Goal: Task Accomplishment & Management: Manage account settings

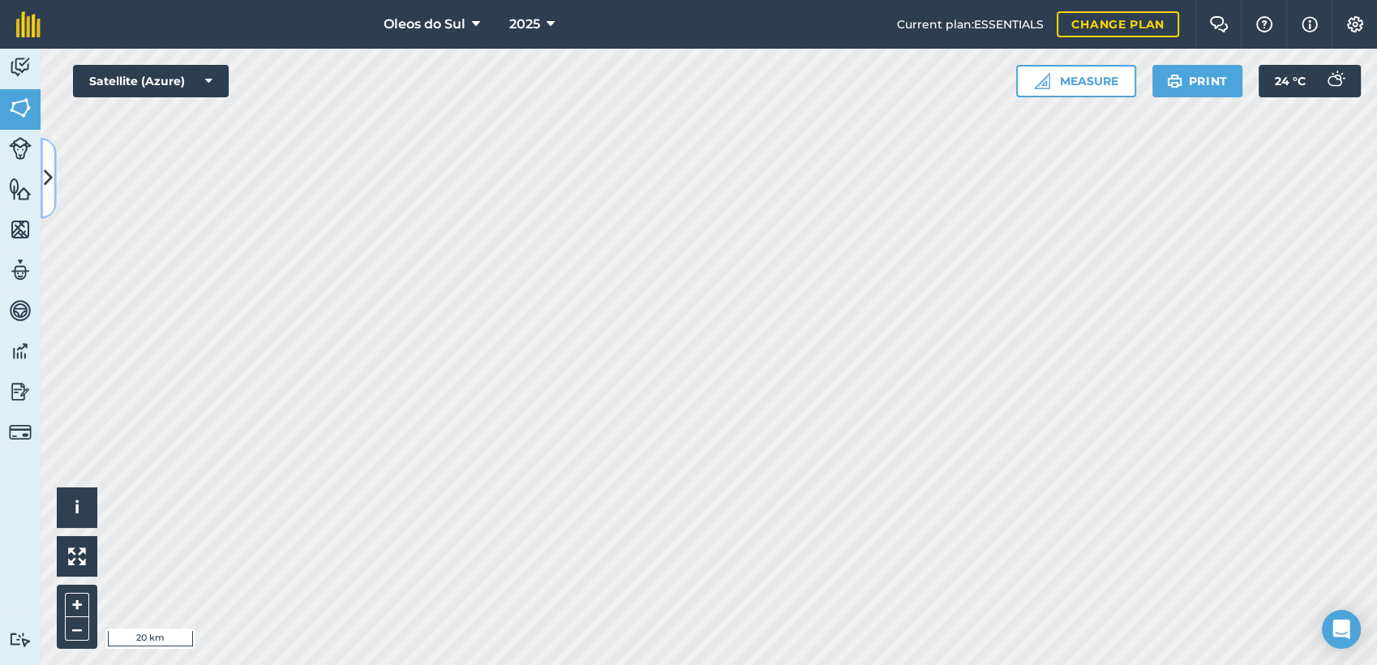
click at [47, 178] on icon at bounding box center [48, 178] width 9 height 28
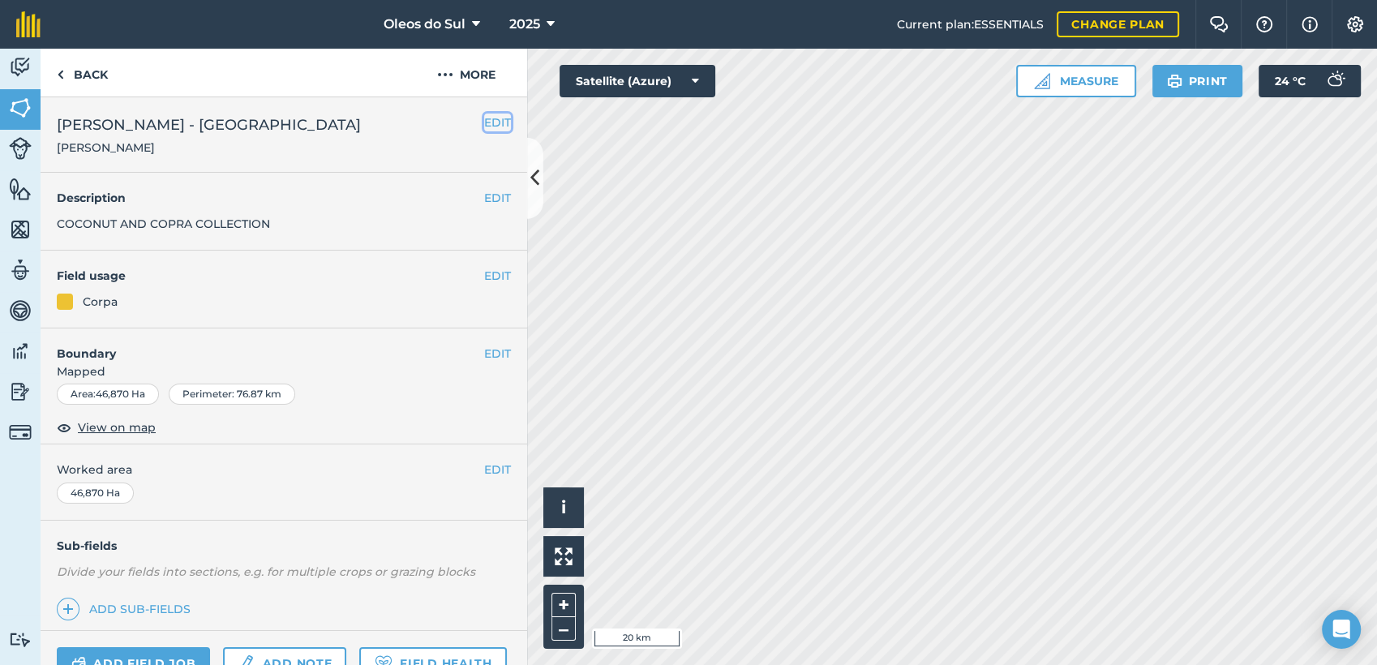
click at [484, 122] on button "EDIT" at bounding box center [497, 123] width 27 height 18
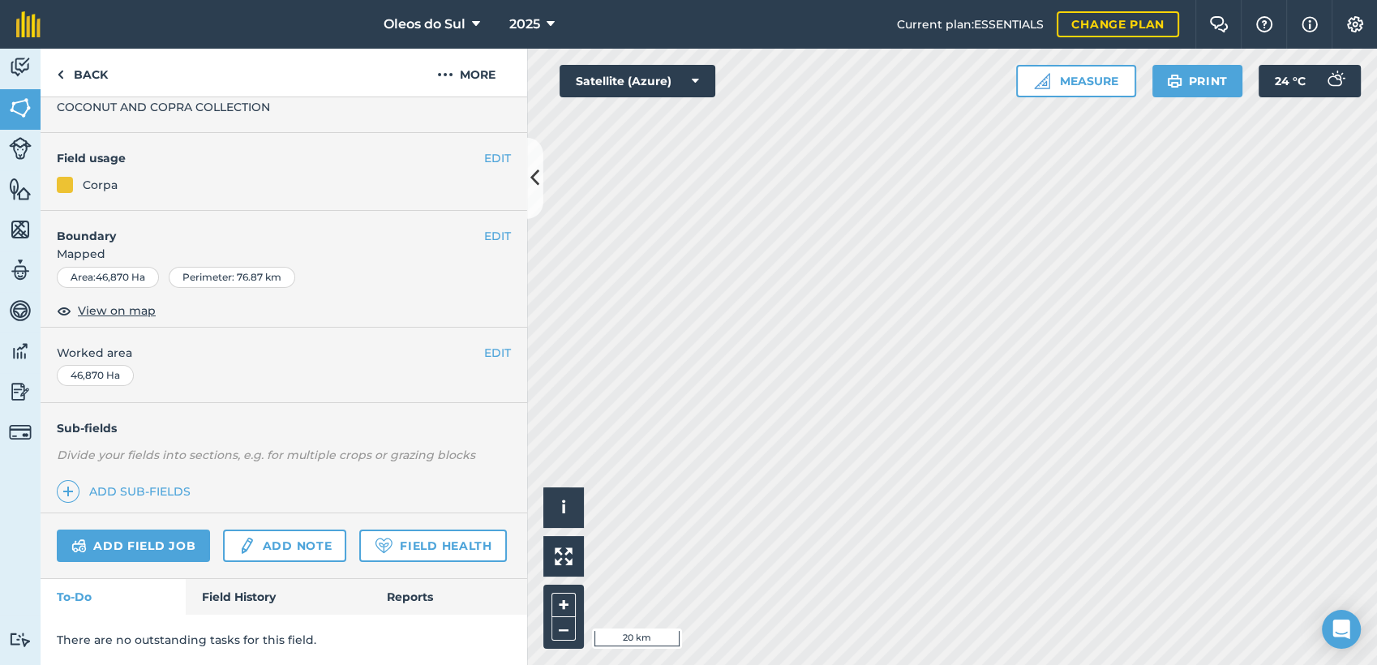
scroll to position [225, 0]
click at [490, 149] on button "EDIT" at bounding box center [497, 158] width 27 height 18
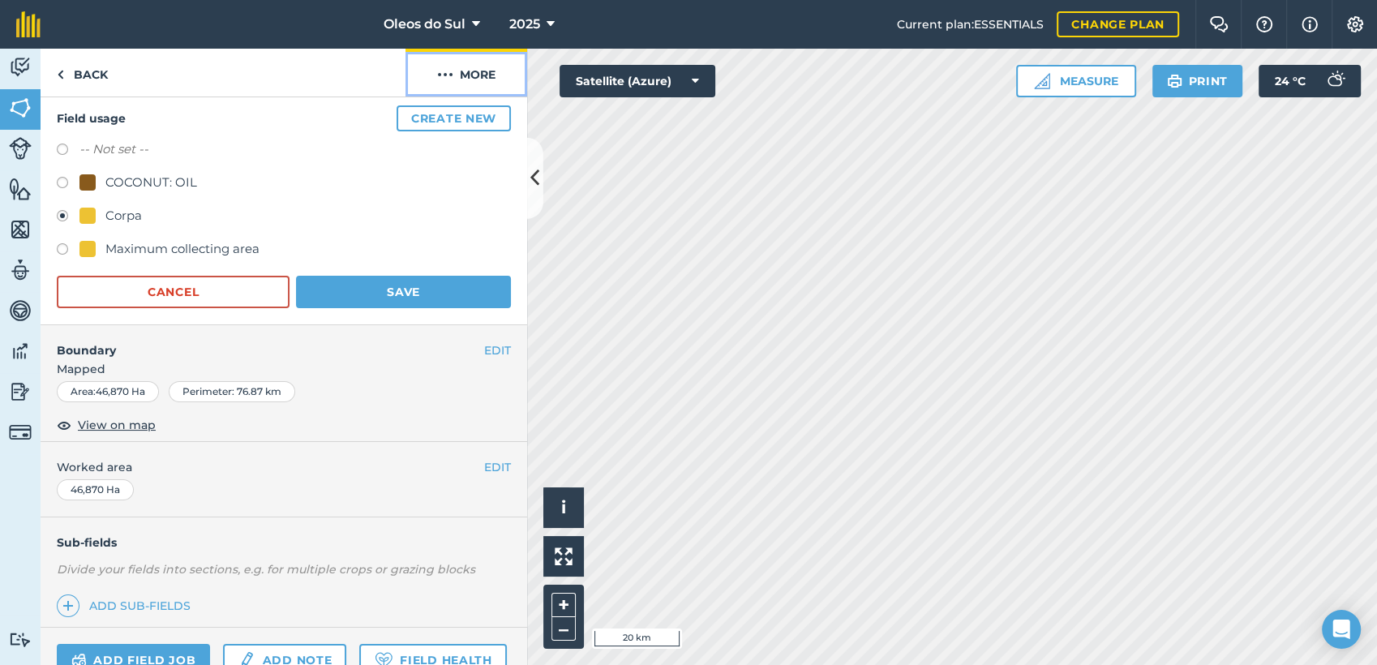
click at [448, 65] on img at bounding box center [445, 74] width 16 height 19
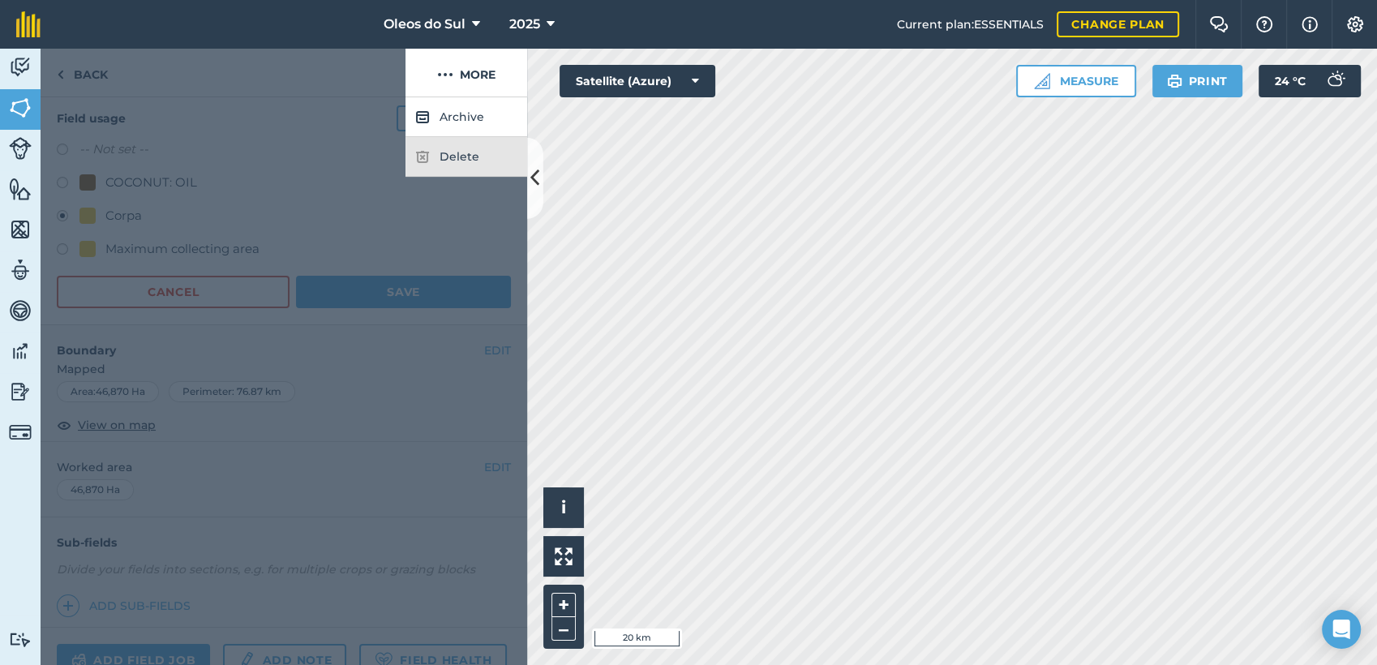
click at [462, 157] on div "Delete" at bounding box center [467, 157] width 122 height 40
click at [313, 68] on div at bounding box center [223, 73] width 365 height 49
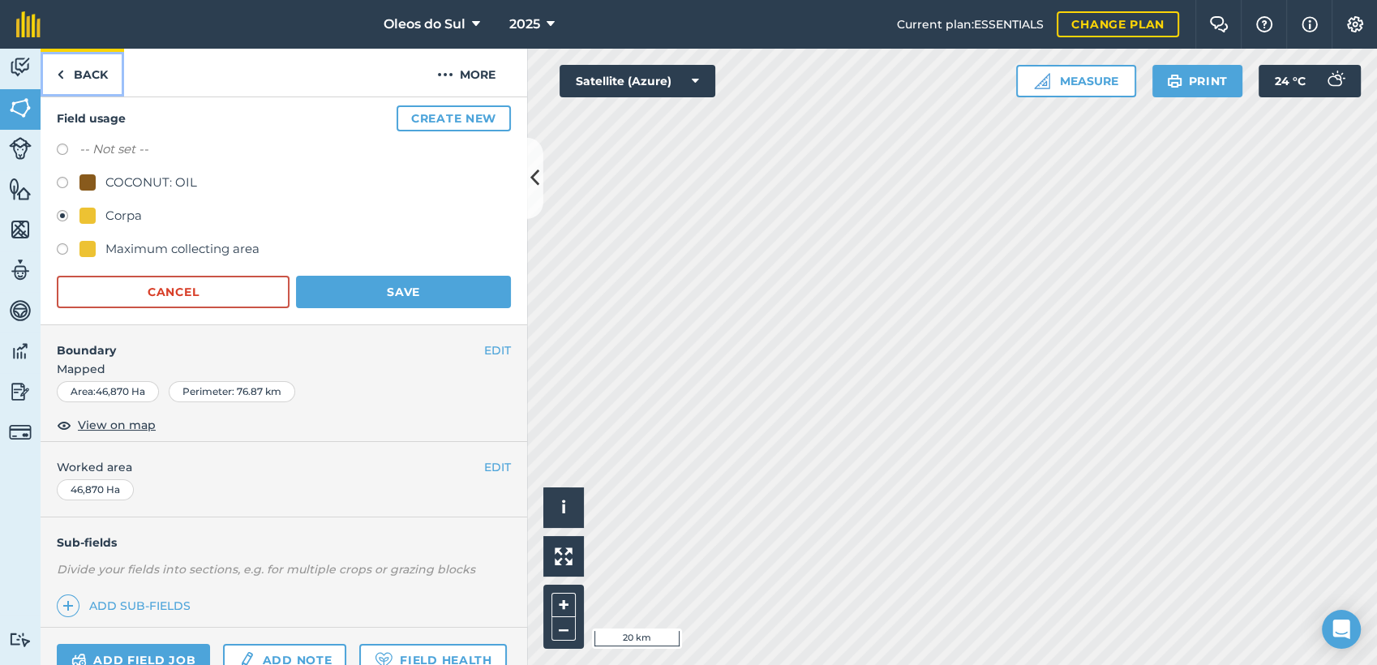
click at [83, 75] on link "Back" at bounding box center [83, 73] width 84 height 48
click at [79, 68] on link "Back" at bounding box center [83, 73] width 84 height 48
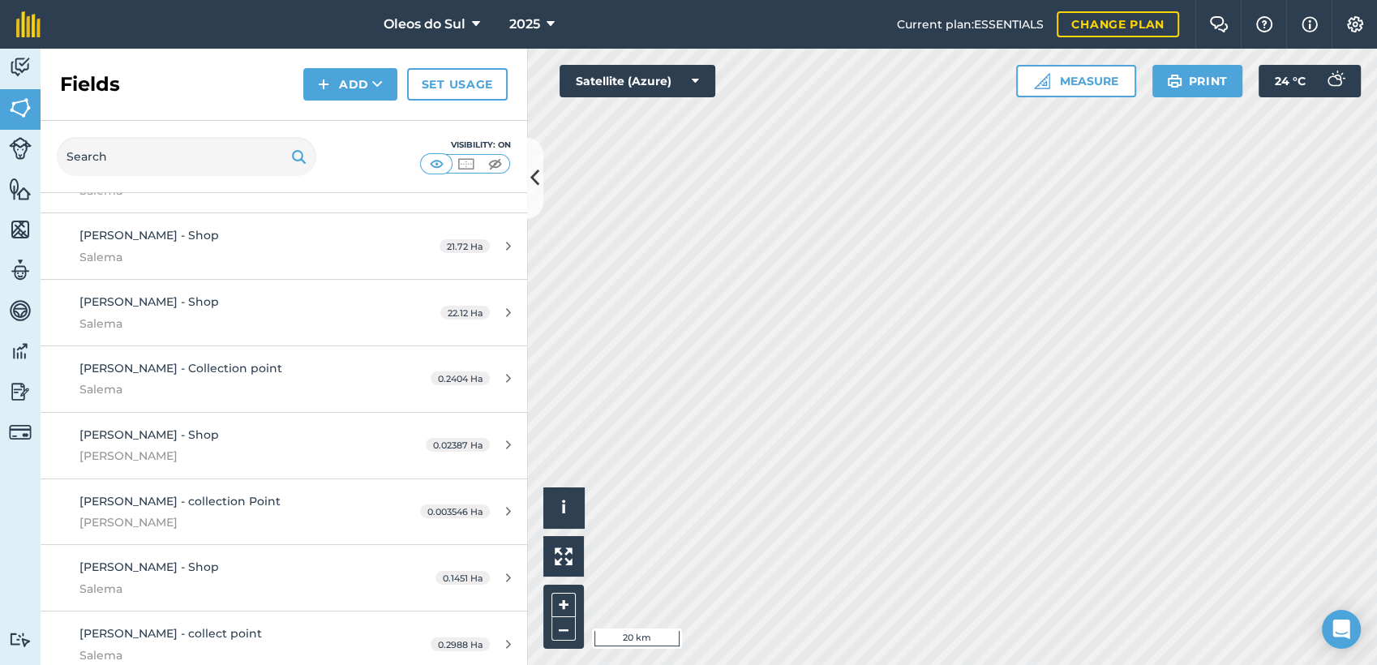
scroll to position [540, 0]
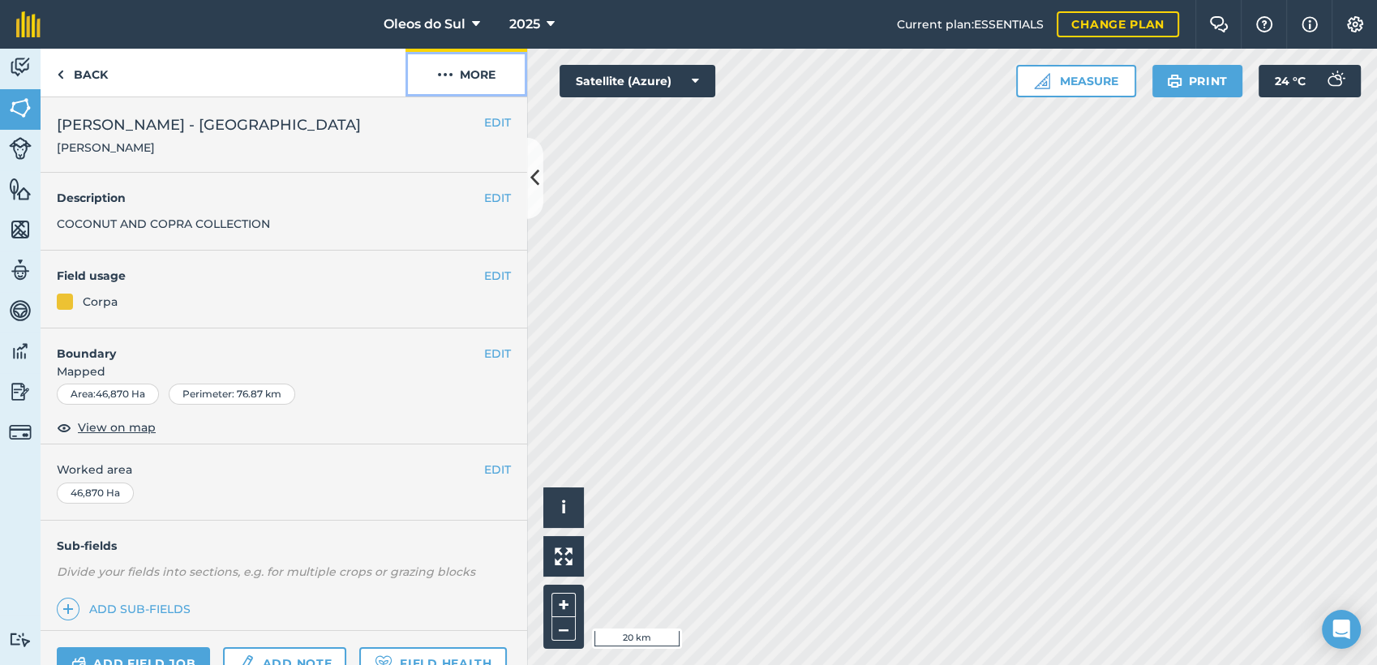
click at [452, 75] on img at bounding box center [445, 74] width 16 height 19
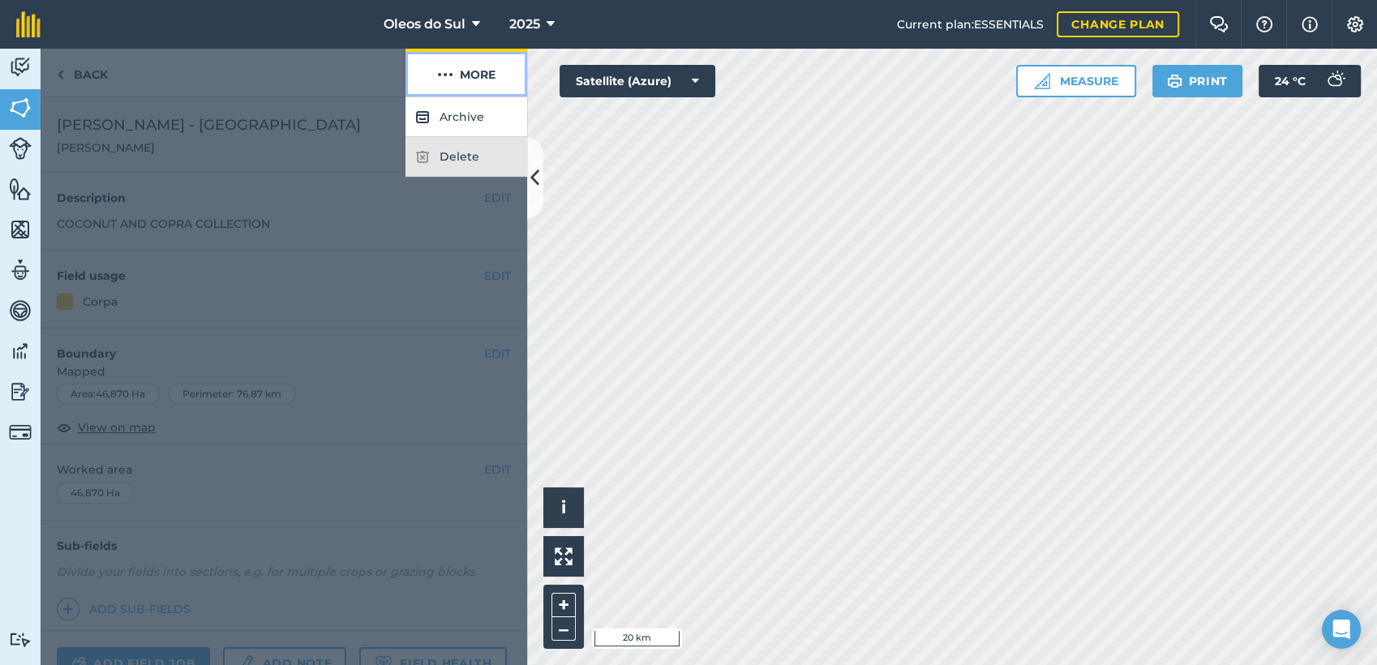
click at [452, 75] on img at bounding box center [445, 74] width 16 height 19
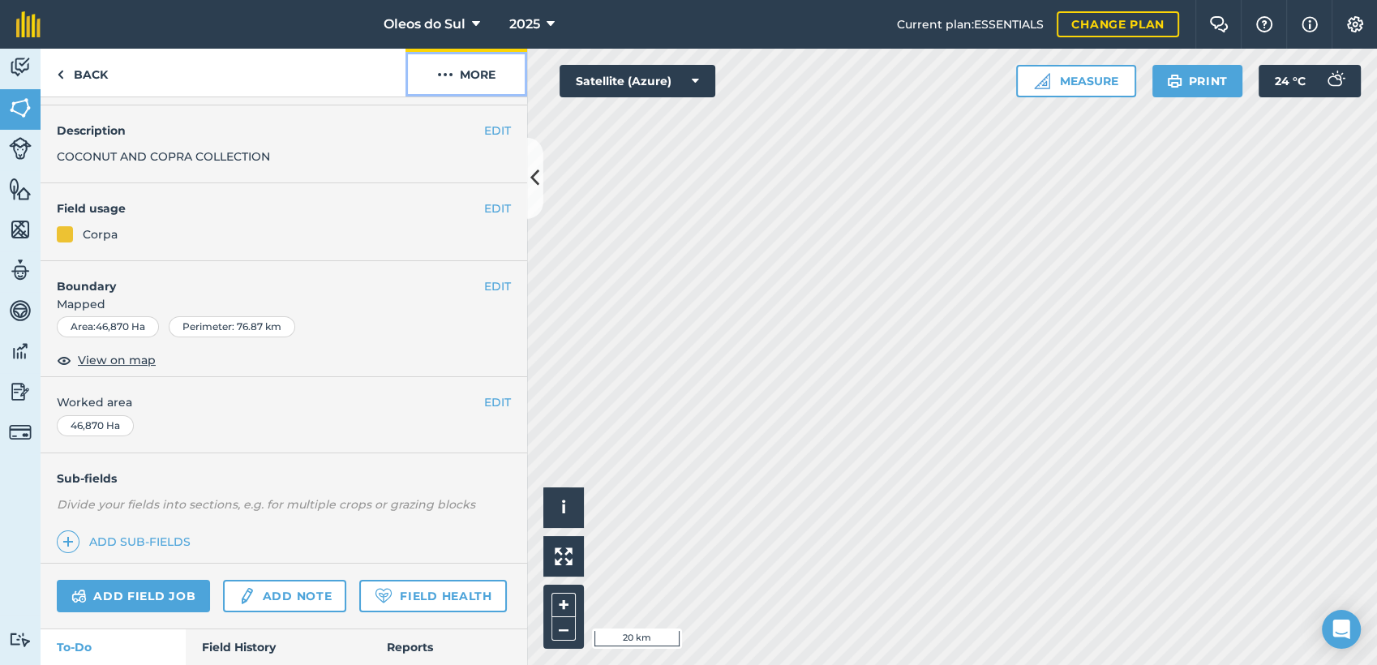
scroll to position [161, 0]
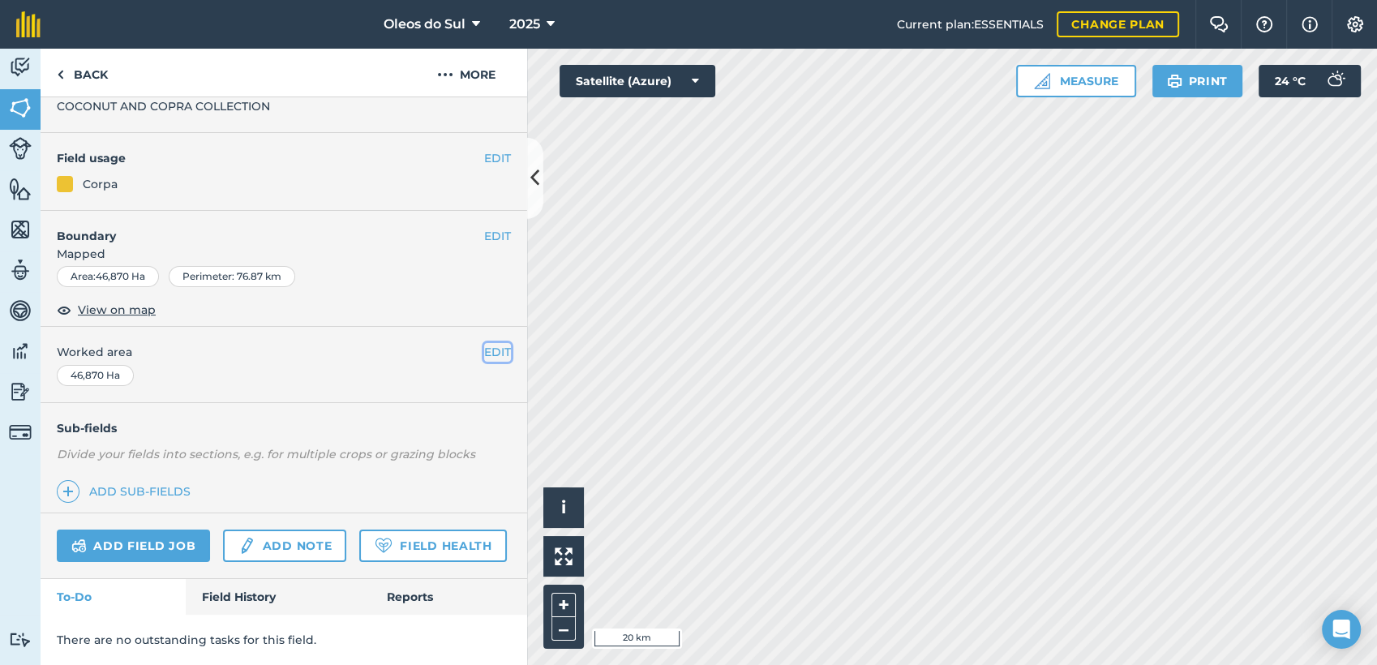
click at [486, 343] on button "EDIT" at bounding box center [497, 352] width 27 height 18
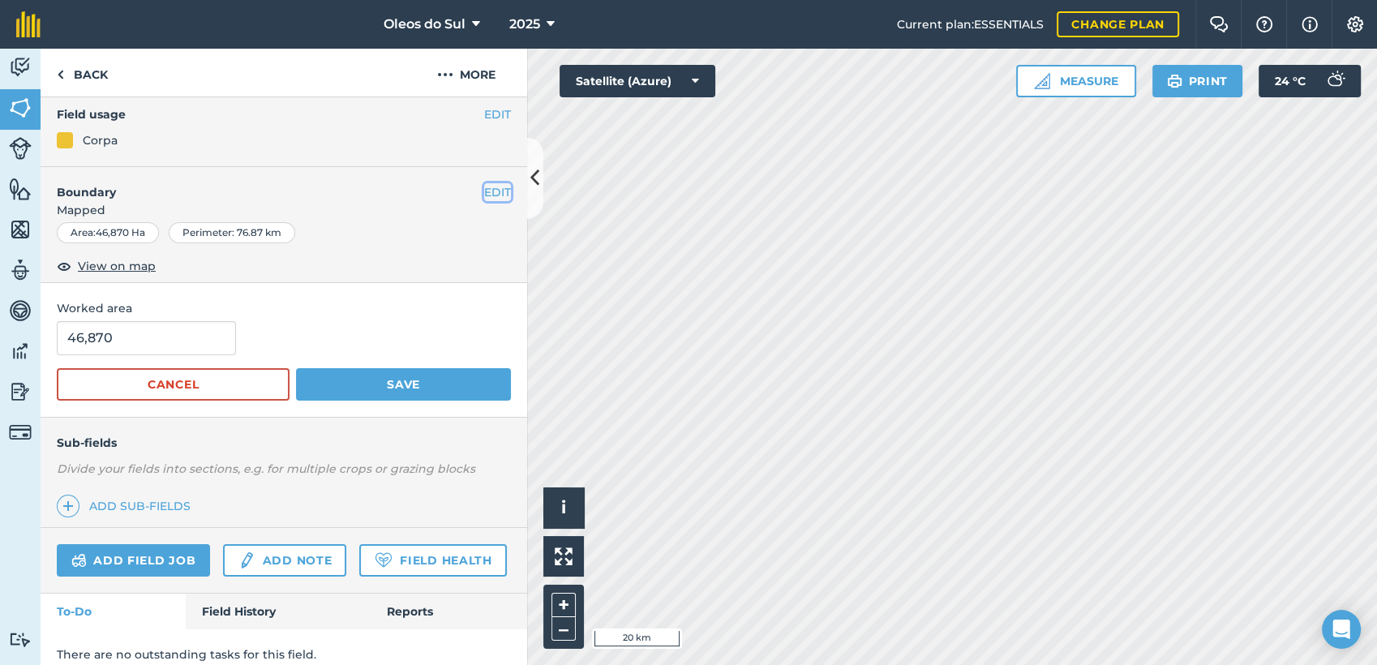
click at [484, 188] on button "EDIT" at bounding box center [497, 192] width 27 height 18
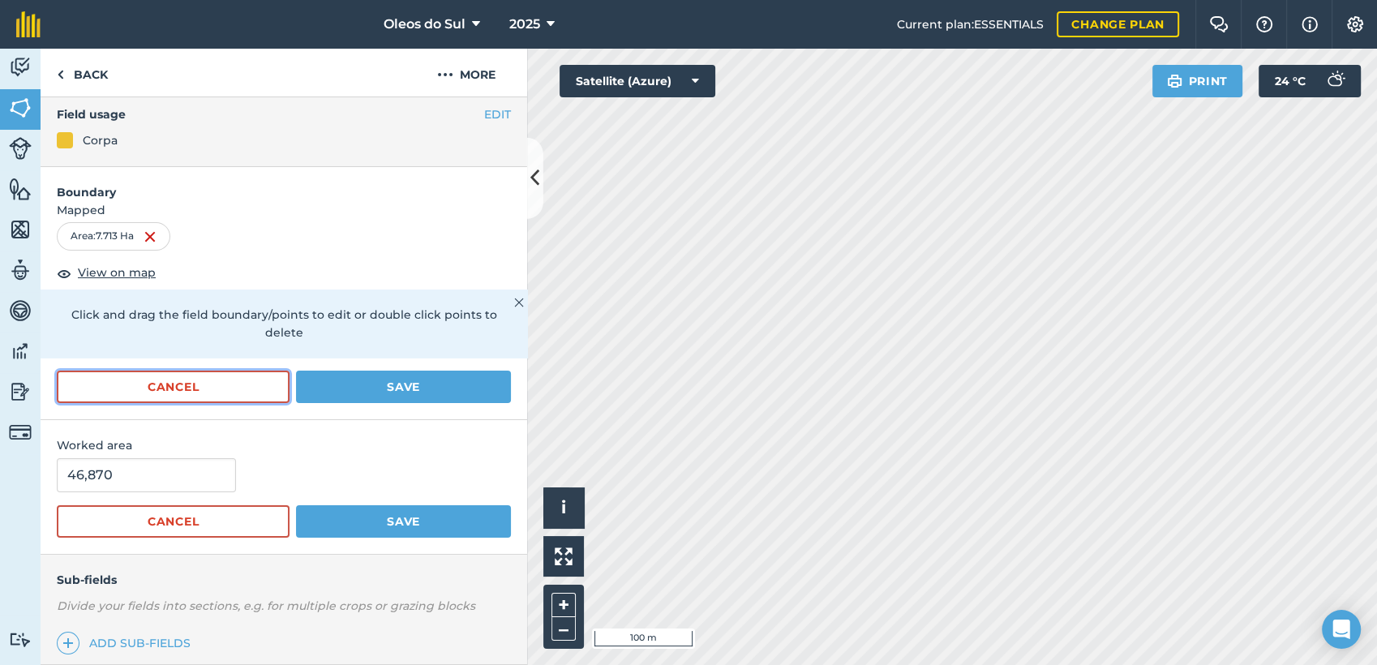
drag, startPoint x: 519, startPoint y: 325, endPoint x: 221, endPoint y: 394, distance: 306.3
click at [221, 394] on button "Cancel" at bounding box center [173, 387] width 233 height 32
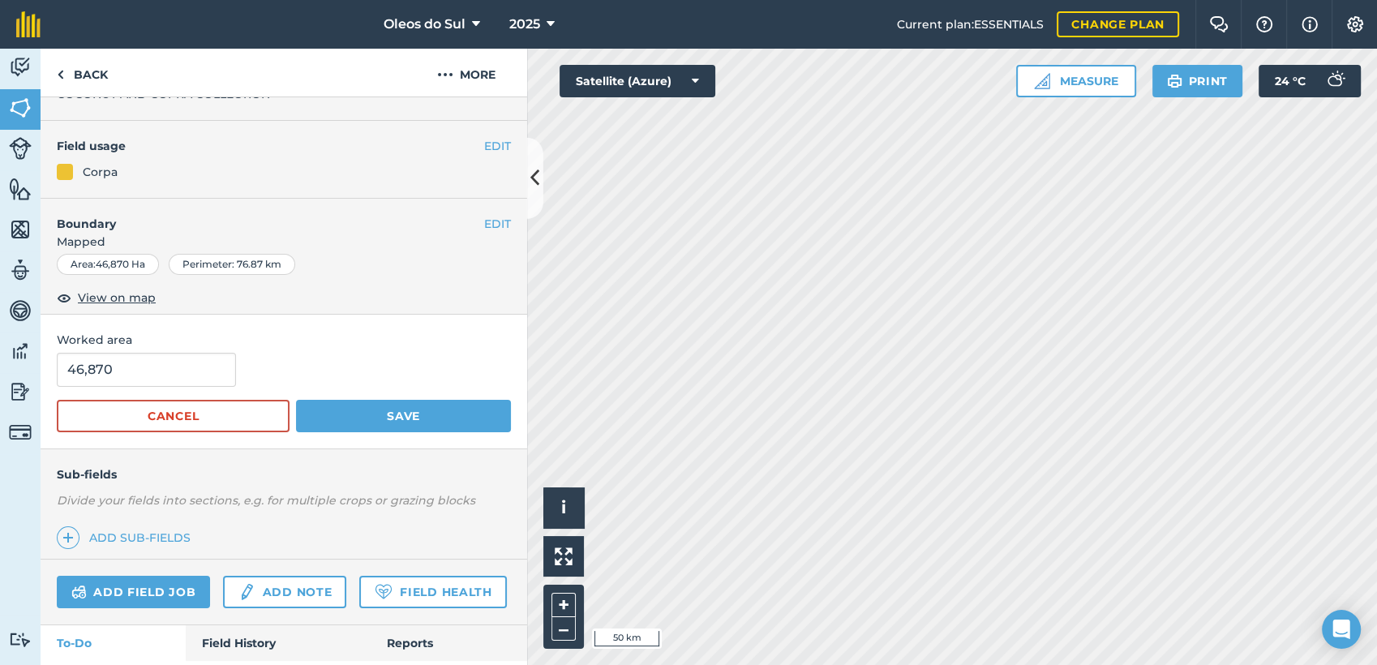
scroll to position [0, 0]
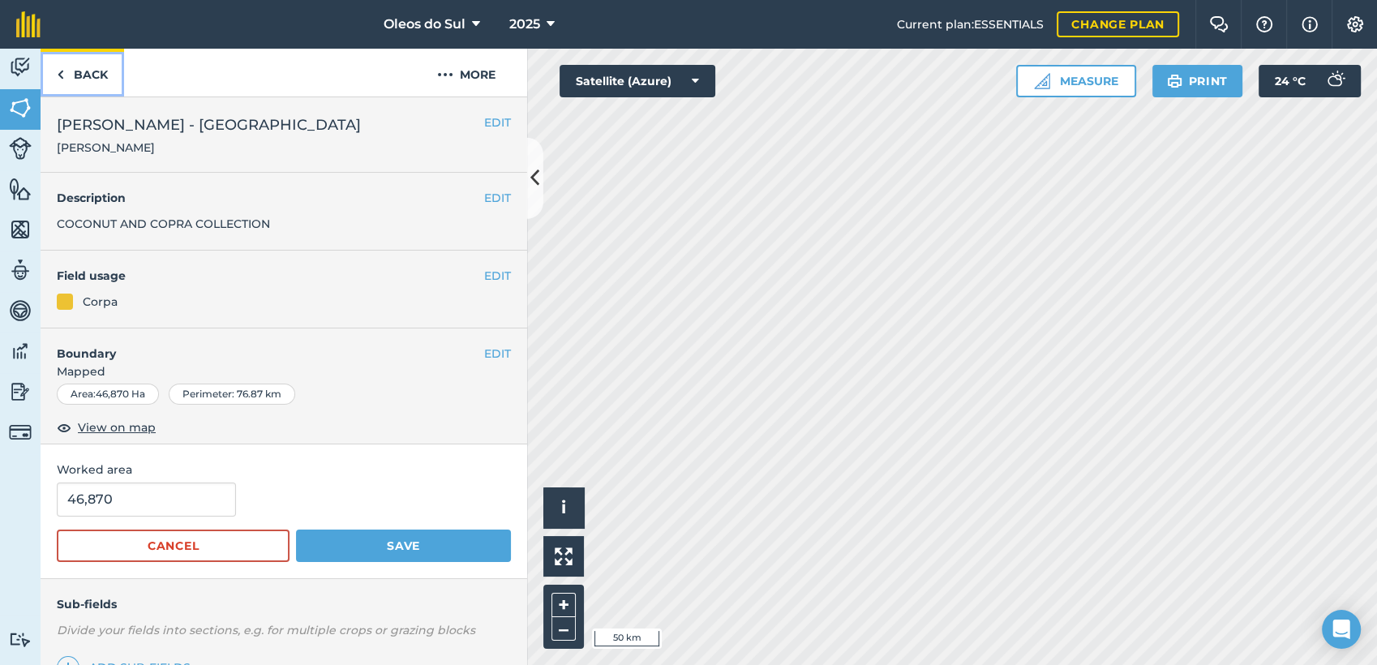
click at [64, 70] on link "Back" at bounding box center [83, 73] width 84 height 48
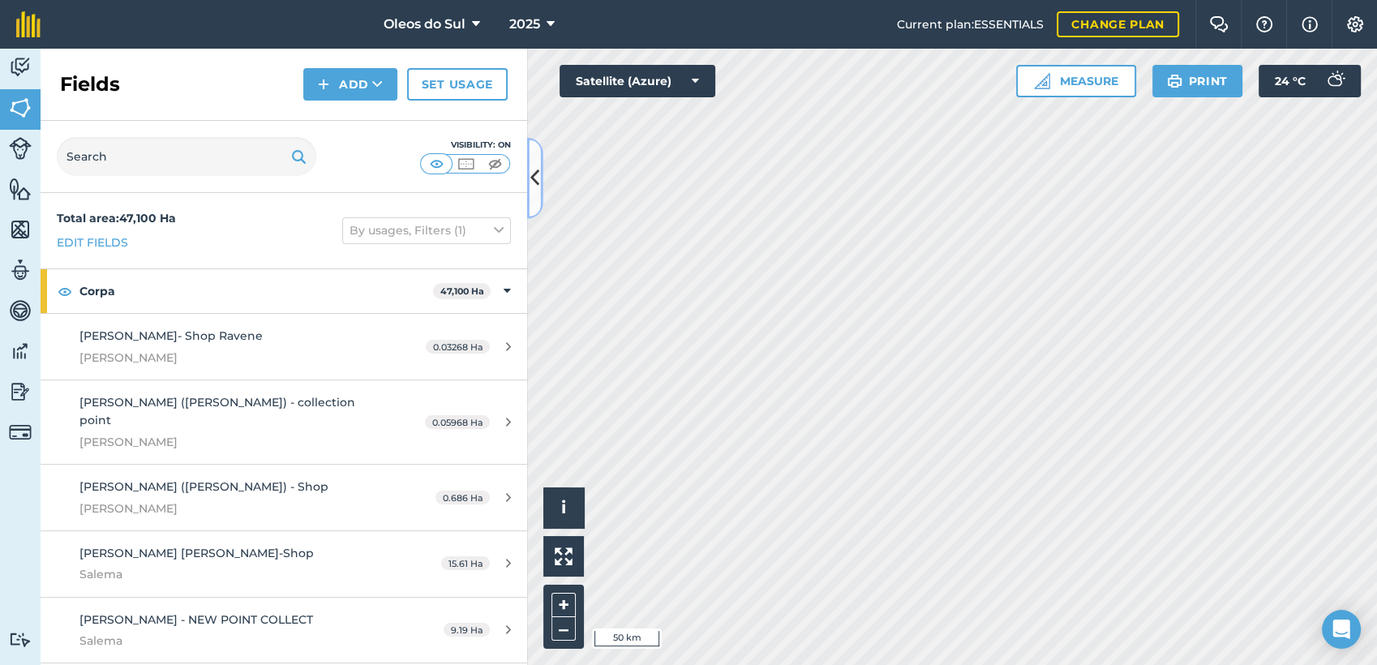
click at [532, 170] on icon at bounding box center [534, 178] width 9 height 28
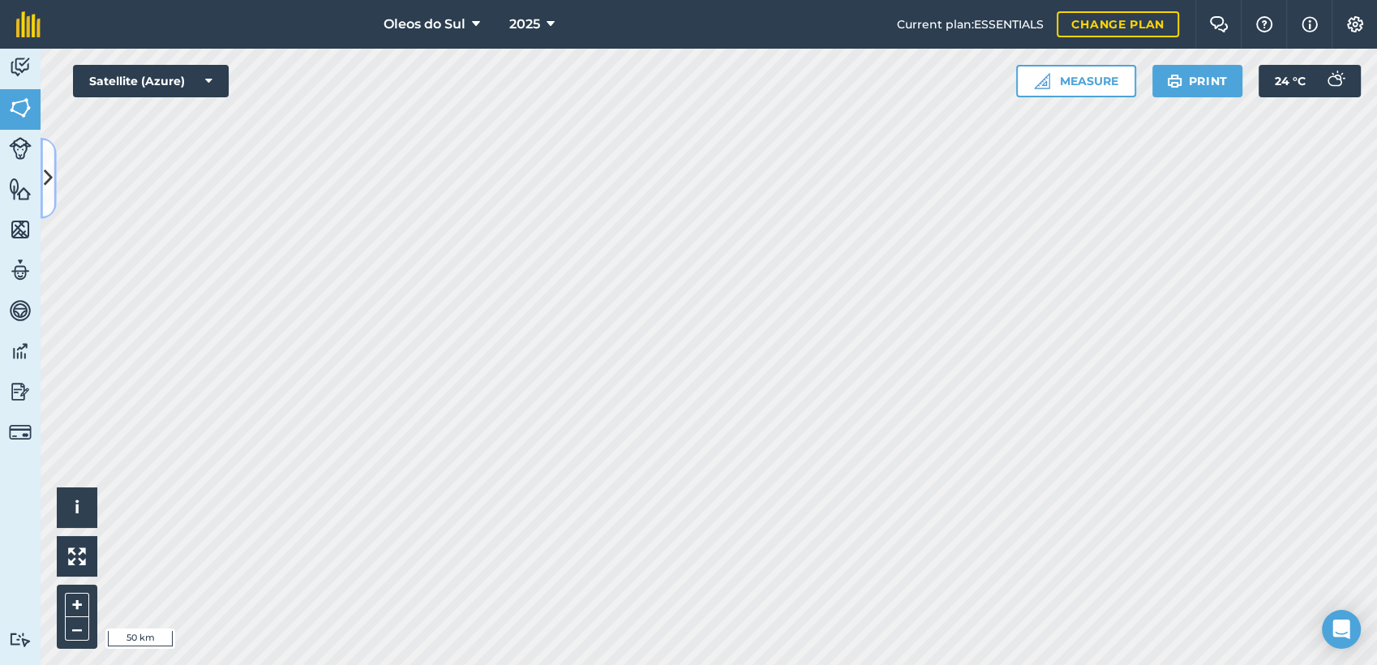
click at [47, 175] on icon at bounding box center [48, 178] width 9 height 28
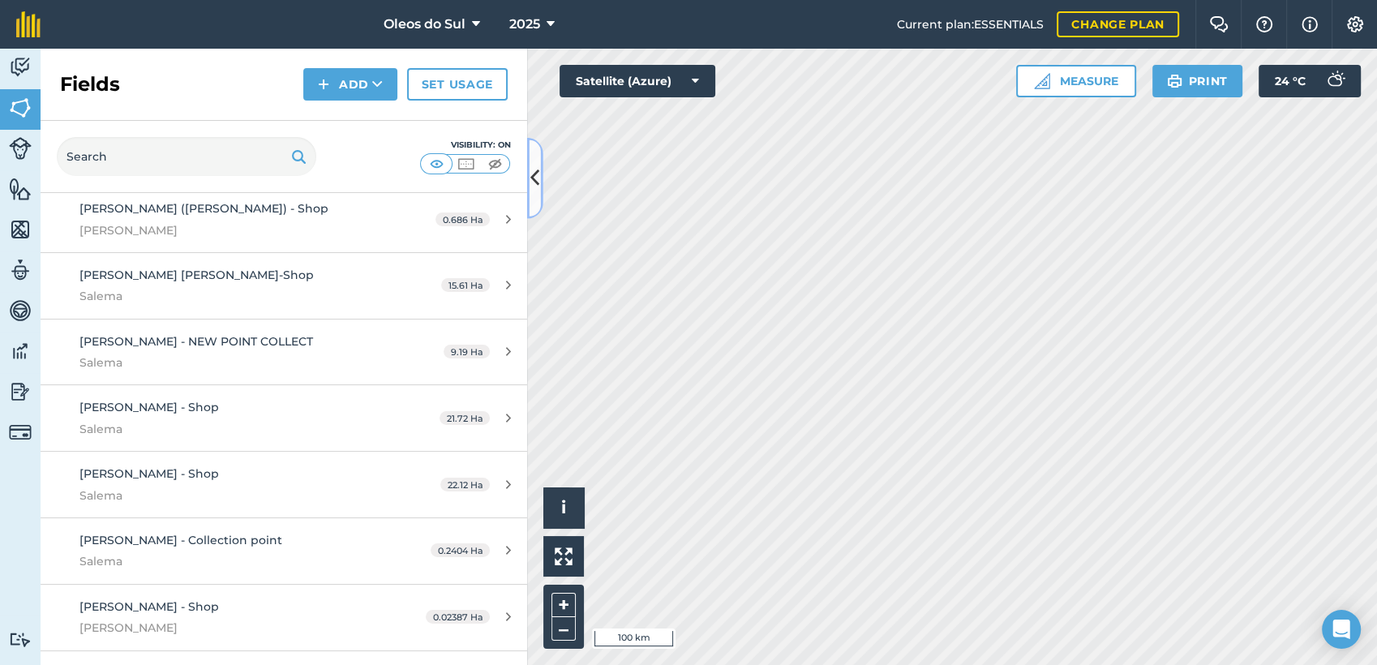
scroll to position [450, 0]
